Goal: Task Accomplishment & Management: Use online tool/utility

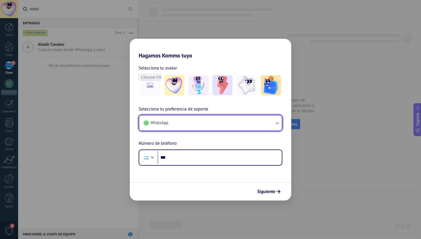
click at [170, 124] on button "WhatsApp" at bounding box center [210, 122] width 143 height 15
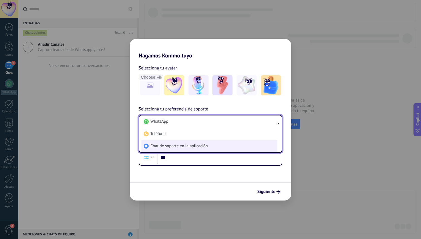
click at [171, 148] on span "Chat de soporte en la aplicación" at bounding box center [178, 146] width 57 height 6
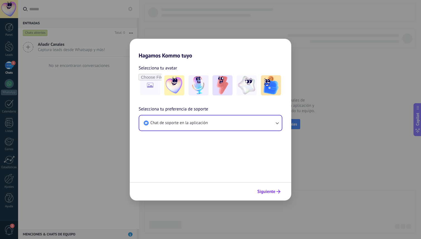
click at [274, 191] on span "Siguiente" at bounding box center [266, 191] width 18 height 4
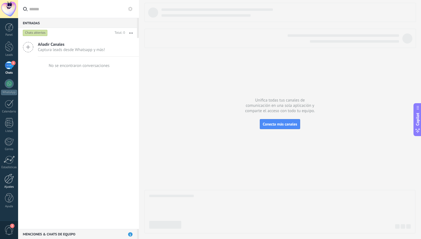
click at [8, 178] on div at bounding box center [8, 178] width 9 height 10
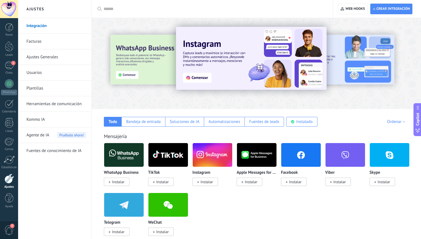
click at [42, 72] on link "Usuarios" at bounding box center [56, 73] width 60 height 16
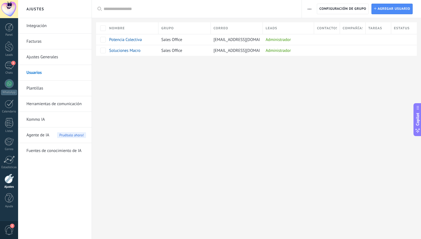
click at [40, 27] on link "Integración" at bounding box center [56, 26] width 60 height 16
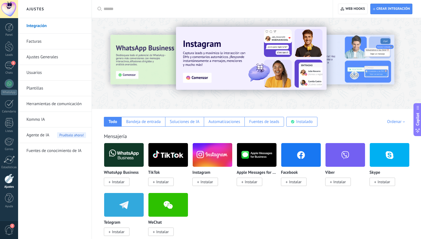
click at [178, 12] on div at bounding box center [214, 9] width 221 height 18
click at [180, 9] on input "text" at bounding box center [214, 9] width 221 height 6
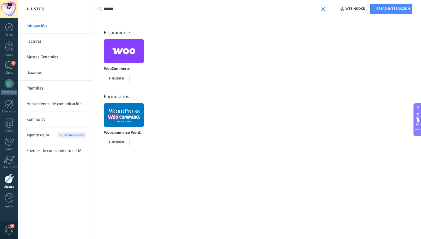
type input "******"
click at [124, 55] on img at bounding box center [124, 51] width 40 height 27
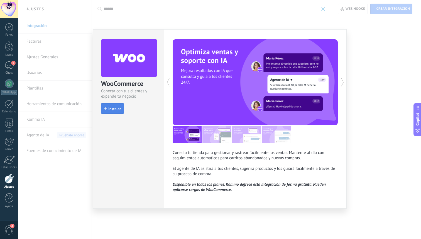
click at [114, 109] on span "Instalar" at bounding box center [114, 109] width 13 height 4
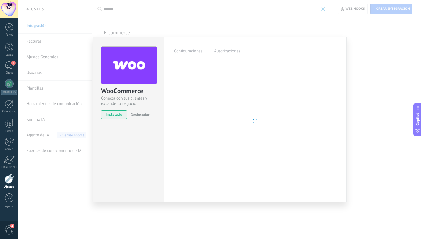
click at [225, 57] on div "Configuraciones Autorizaciones Esta pestaña registra a los usuarios que han con…" at bounding box center [255, 119] width 183 height 166
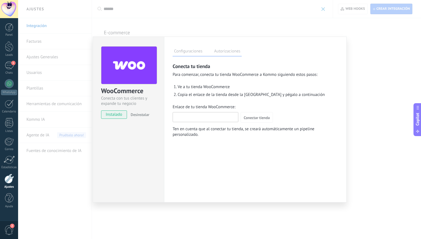
click at [201, 116] on input "Enlace de tu tienda WooCommerce:" at bounding box center [205, 116] width 65 height 9
paste input "**********"
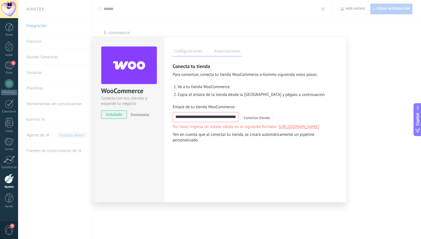
drag, startPoint x: 218, startPoint y: 117, endPoint x: 155, endPoint y: 114, distance: 62.7
click at [155, 114] on div "WooCommerce Conecta con tus clientes y expande tu negocio instalado Desinstalar…" at bounding box center [220, 119] width 254 height 166
click at [184, 118] on input "**********" at bounding box center [205, 116] width 65 height 9
drag, startPoint x: 214, startPoint y: 117, endPoint x: 335, endPoint y: 135, distance: 123.3
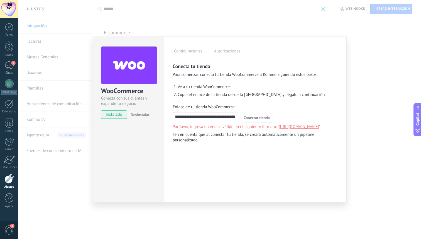
click at [335, 135] on div "**********" at bounding box center [255, 103] width 165 height 80
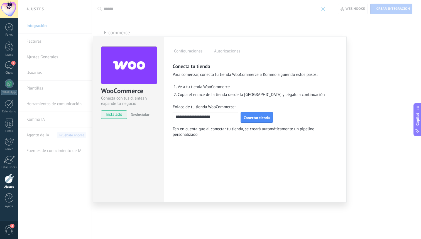
scroll to position [0, 0]
type input "**********"
click at [260, 117] on span "Conectar tienda" at bounding box center [257, 118] width 26 height 4
click at [146, 114] on span "Desinstalar" at bounding box center [140, 114] width 19 height 5
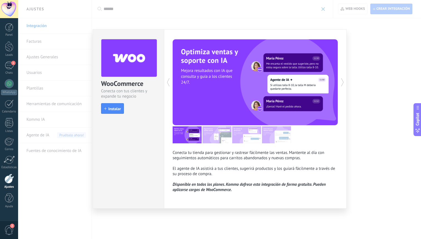
click at [371, 77] on div "WooCommerce Conecta con tus clientes y expande tu negocio install Instalar Cone…" at bounding box center [219, 119] width 403 height 239
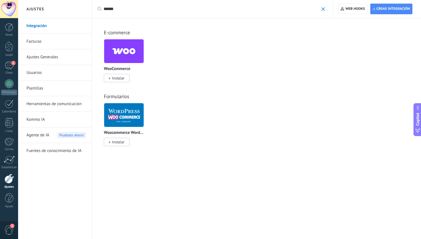
click at [126, 117] on img at bounding box center [124, 114] width 40 height 27
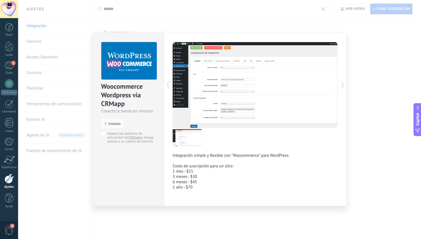
click at [138, 137] on link "CRMapp" at bounding box center [134, 137] width 13 height 5
click at [170, 84] on icon at bounding box center [168, 84] width 6 height 11
click at [344, 50] on div "Integración simple y flexible con "Woocommerce" para WordPress. Costo de suscri…" at bounding box center [255, 119] width 183 height 174
click at [366, 50] on div "Woocommerce Wordpress via CRMapp Conecte la tienda en minutos install Instalar …" at bounding box center [219, 119] width 403 height 239
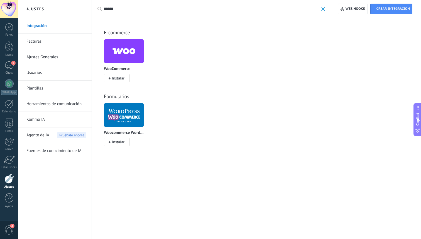
click at [133, 52] on img at bounding box center [124, 51] width 40 height 27
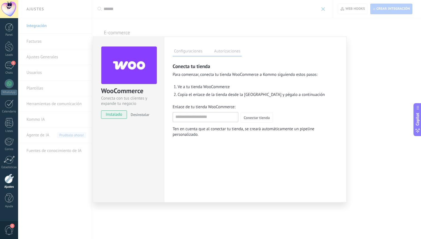
click at [236, 48] on label "Autorizaciones" at bounding box center [227, 52] width 29 height 8
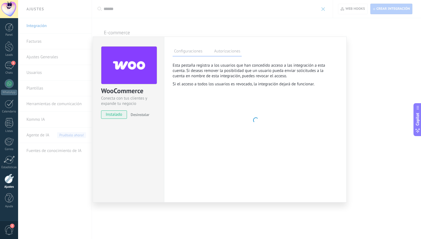
click at [192, 51] on label "Configuraciones" at bounding box center [188, 52] width 31 height 8
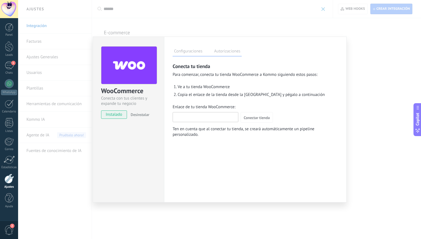
click at [209, 115] on input "Enlace de tu tienda WooCommerce:" at bounding box center [205, 116] width 65 height 9
click at [264, 117] on span "Conectar tienda" at bounding box center [257, 118] width 26 height 4
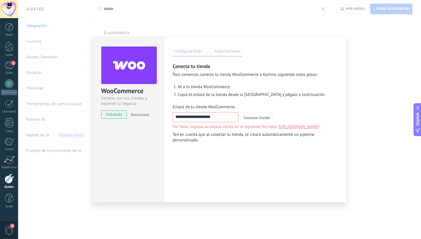
click at [256, 116] on span "Conectar tienda" at bounding box center [257, 118] width 26 height 4
click at [225, 118] on input "**********" at bounding box center [205, 116] width 65 height 9
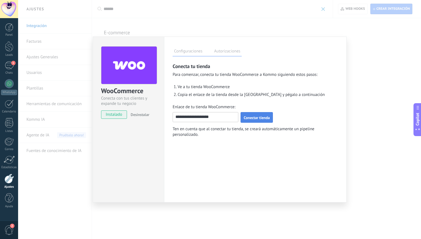
click at [257, 116] on span "Conectar tienda" at bounding box center [257, 118] width 26 height 4
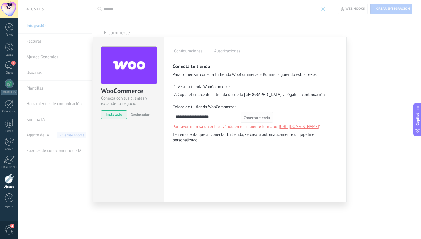
click at [217, 114] on input "**********" at bounding box center [205, 116] width 65 height 9
click at [241, 112] on button "Conectar tienda" at bounding box center [257, 117] width 32 height 11
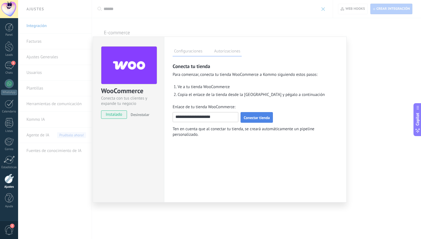
click at [177, 117] on input "**********" at bounding box center [205, 116] width 65 height 9
click at [256, 117] on span "Conectar tienda" at bounding box center [257, 118] width 26 height 4
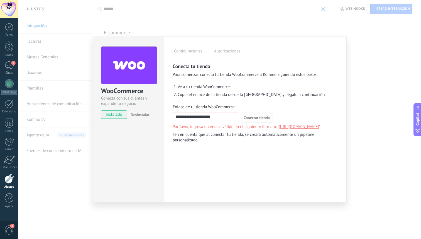
click at [227, 115] on input "**********" at bounding box center [205, 116] width 65 height 9
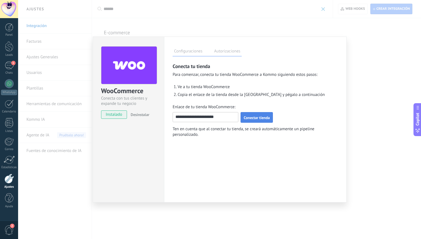
type input "**********"
click at [254, 117] on span "Conectar tienda" at bounding box center [257, 118] width 26 height 4
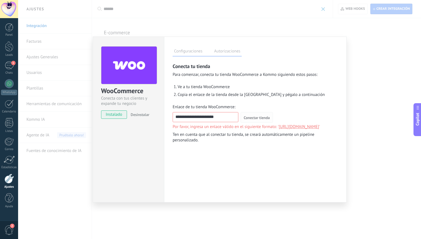
click at [239, 117] on div "**********" at bounding box center [223, 117] width 100 height 11
click at [233, 117] on input "**********" at bounding box center [205, 116] width 65 height 9
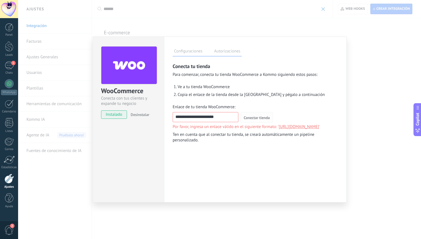
click at [198, 119] on input "**********" at bounding box center [205, 116] width 65 height 9
click at [141, 112] on span "Desinstalar" at bounding box center [140, 114] width 19 height 5
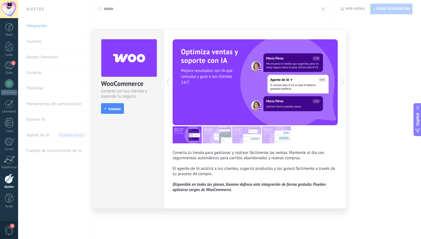
click at [383, 77] on div "WooCommerce Conecta con tus clientes y expande tu negocio install Instalar Cone…" at bounding box center [219, 119] width 403 height 239
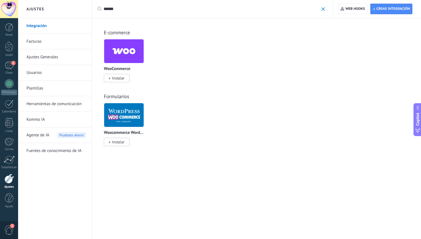
click at [122, 49] on img at bounding box center [124, 51] width 40 height 27
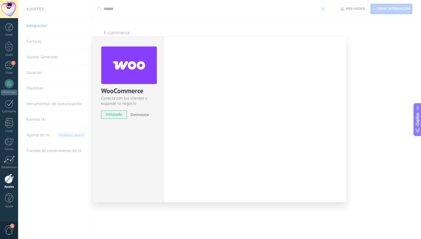
click at [141, 114] on span "Desinstalar" at bounding box center [140, 114] width 19 height 5
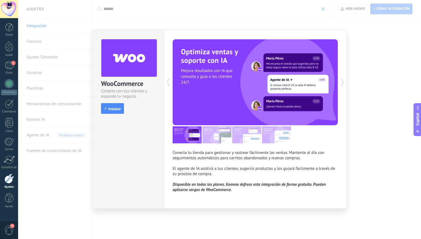
click at [219, 135] on img at bounding box center [216, 134] width 29 height 17
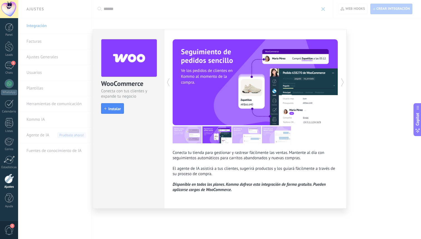
click at [180, 133] on img at bounding box center [187, 134] width 29 height 17
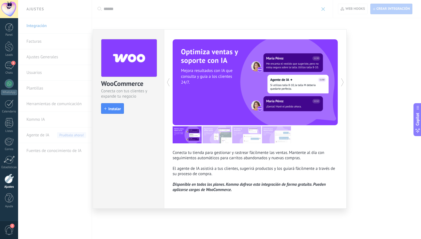
click at [251, 135] on img at bounding box center [246, 134] width 29 height 17
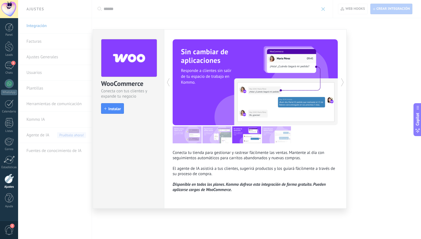
click at [289, 137] on img at bounding box center [276, 134] width 29 height 17
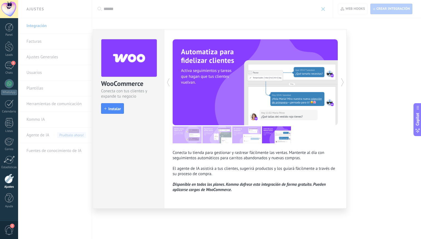
click at [367, 107] on div "WooCommerce Conecta con tus clientes y expande tu negocio install Instalar Cone…" at bounding box center [219, 119] width 403 height 239
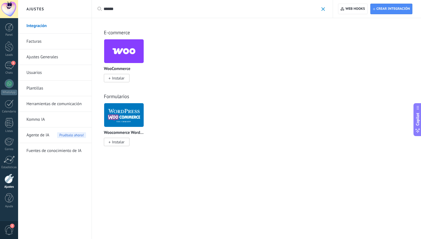
click at [134, 112] on img at bounding box center [124, 114] width 40 height 27
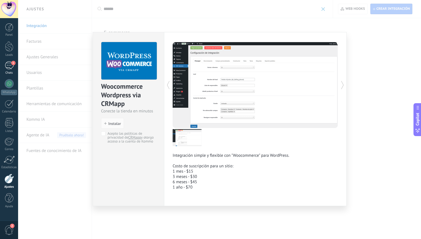
click at [13, 63] on span "1" at bounding box center [13, 63] width 4 height 4
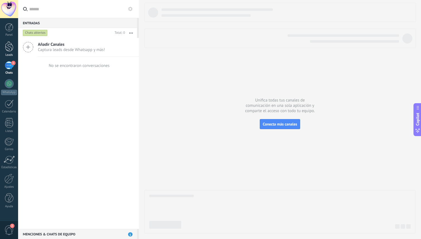
click at [10, 45] on div at bounding box center [9, 46] width 8 height 10
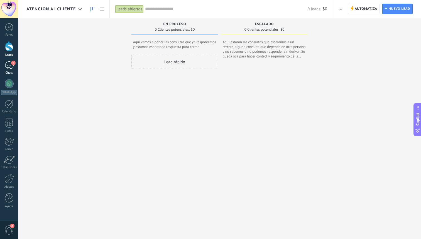
click at [10, 67] on div "1" at bounding box center [9, 65] width 9 height 8
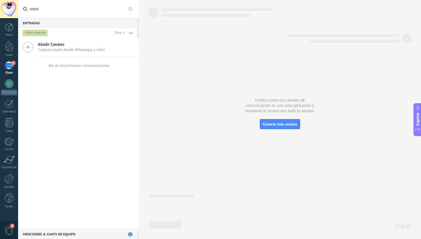
click at [67, 128] on div "Añadir Canales Captura leads desde Whatsapp y más! No se encontraron conversaci…" at bounding box center [78, 133] width 121 height 191
click at [9, 227] on span "2" at bounding box center [8, 230] width 9 height 10
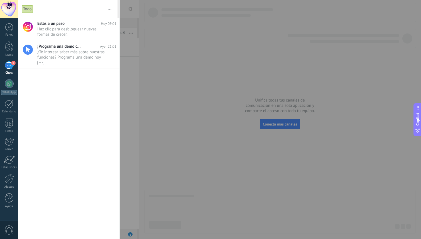
click at [173, 72] on div at bounding box center [210, 119] width 421 height 239
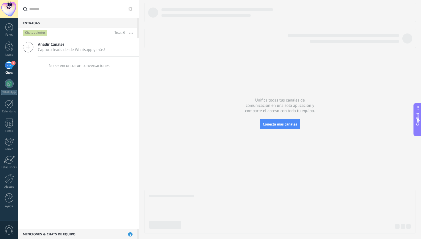
click at [9, 65] on div "1" at bounding box center [9, 65] width 9 height 8
click at [11, 51] on link "Leads" at bounding box center [9, 49] width 18 height 16
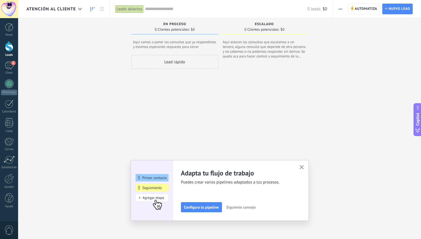
click at [172, 63] on div "Lead rápido" at bounding box center [174, 62] width 87 height 14
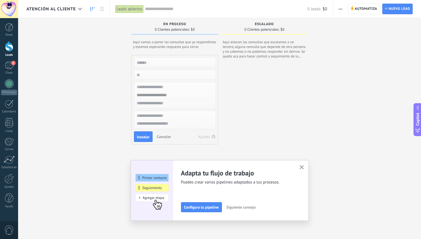
click at [302, 165] on icon "button" at bounding box center [302, 167] width 4 height 4
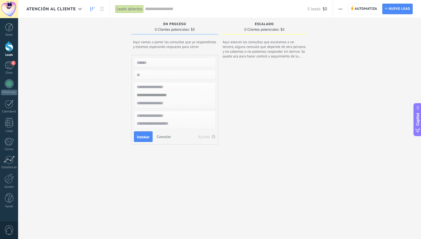
click at [181, 64] on input "text" at bounding box center [174, 62] width 81 height 8
click at [77, 8] on div at bounding box center [79, 9] width 9 height 11
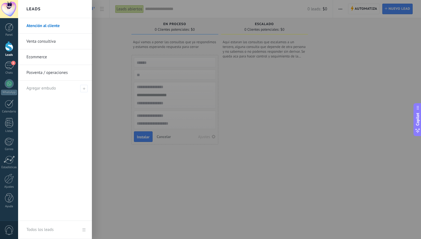
click at [55, 41] on link "Venta consultiva" at bounding box center [56, 42] width 60 height 16
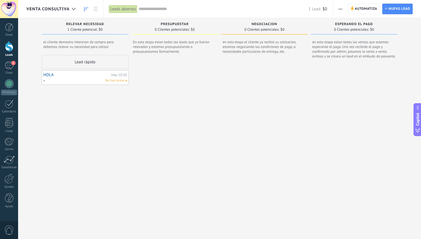
click at [51, 74] on link "HOLA" at bounding box center [76, 74] width 67 height 5
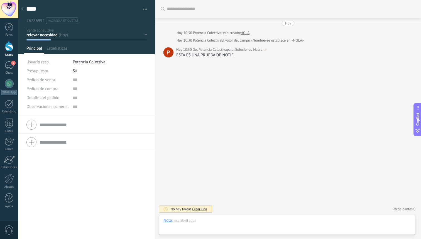
scroll to position [6, 0]
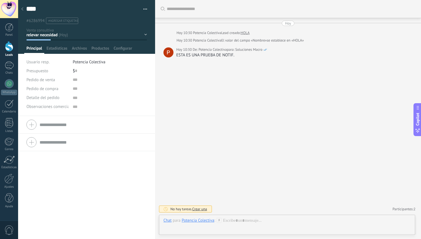
click at [80, 141] on input "text" at bounding box center [93, 142] width 107 height 9
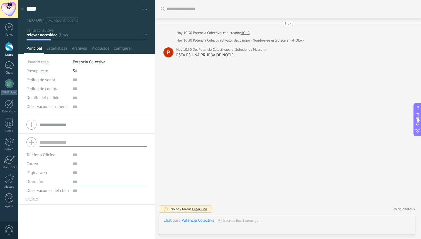
click at [84, 183] on textarea at bounding box center [110, 181] width 74 height 9
click at [82, 192] on textarea at bounding box center [110, 190] width 74 height 9
click at [81, 180] on textarea at bounding box center [110, 181] width 74 height 9
click at [82, 190] on textarea at bounding box center [110, 190] width 74 height 9
click at [23, 9] on icon at bounding box center [22, 8] width 2 height 3
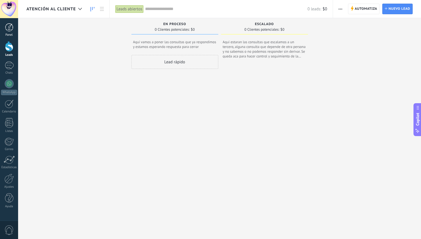
click at [10, 29] on div at bounding box center [9, 27] width 8 height 8
